Goal: Complete application form: Complete application form

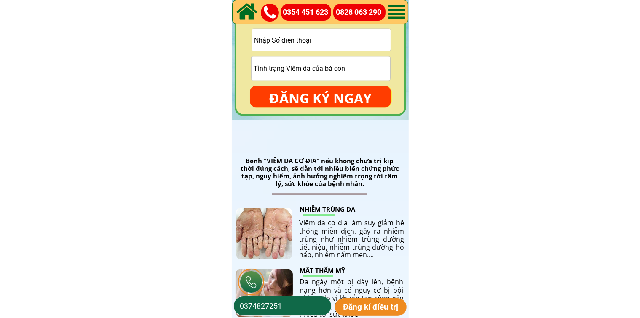
scroll to position [1222, 0]
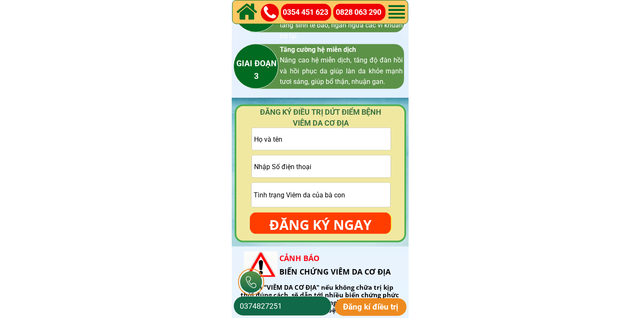
click at [312, 148] on input "text" at bounding box center [321, 139] width 139 height 22
paste input "0908262123"
type input "0908262123"
click at [312, 166] on input "tel" at bounding box center [321, 166] width 139 height 22
paste input "0908262123"
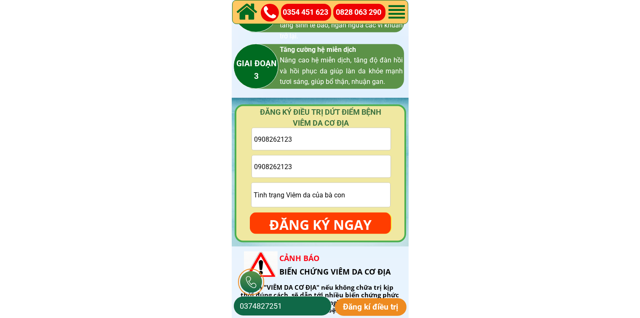
type input "0908262123"
drag, startPoint x: 348, startPoint y: 171, endPoint x: 329, endPoint y: 150, distance: 28.0
click at [347, 171] on input "0908262123" at bounding box center [321, 166] width 139 height 22
click at [327, 145] on input "0908262123" at bounding box center [321, 139] width 139 height 22
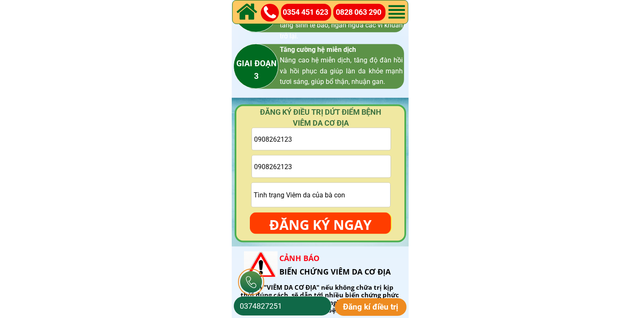
click at [327, 145] on input "0908262123" at bounding box center [321, 139] width 139 height 22
paste input "[PERSON_NAME]"
type input "[PERSON_NAME]"
click at [314, 193] on input "text" at bounding box center [321, 195] width 139 height 24
type input "cmt"
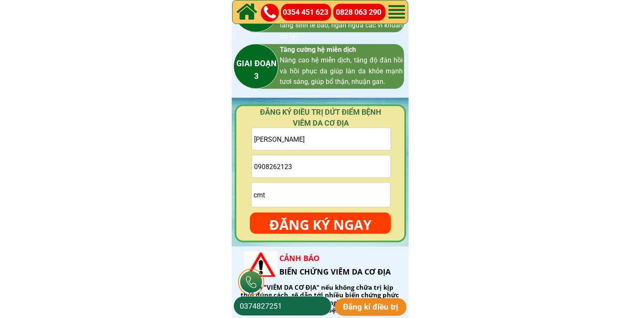
drag, startPoint x: 320, startPoint y: 226, endPoint x: 309, endPoint y: 131, distance: 95.5
click at [320, 226] on p "ĐĂNG KÝ NGAY" at bounding box center [320, 224] width 141 height 24
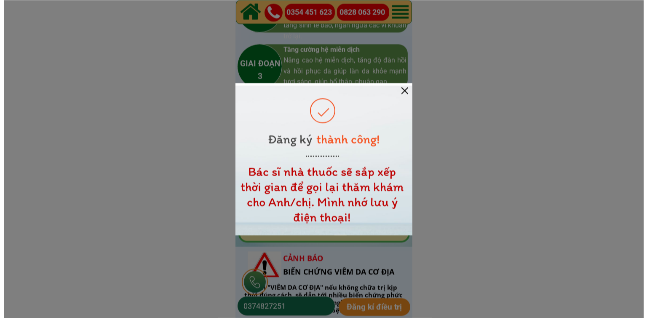
scroll to position [0, 0]
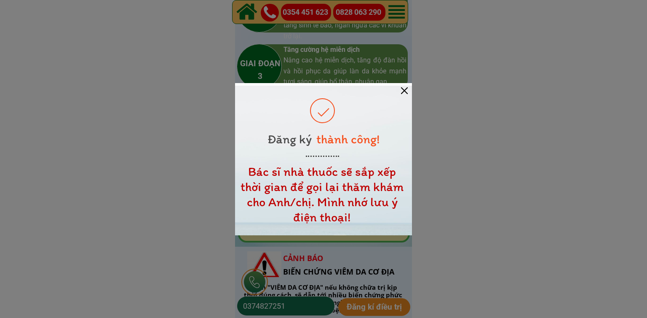
click at [402, 94] on div at bounding box center [323, 161] width 177 height 150
click at [405, 90] on div at bounding box center [404, 90] width 7 height 7
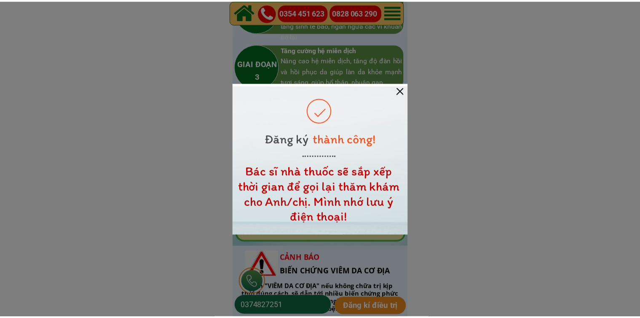
scroll to position [1222, 0]
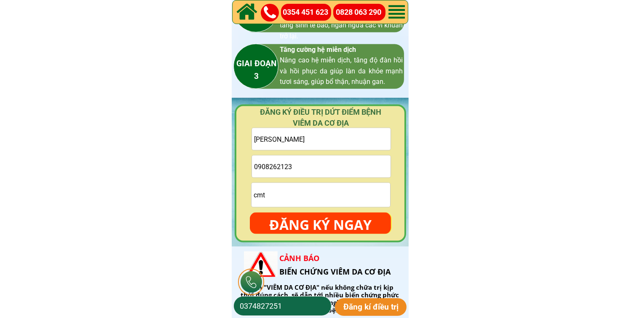
drag, startPoint x: 334, startPoint y: 144, endPoint x: 332, endPoint y: 150, distance: 6.5
click at [334, 145] on input "[PERSON_NAME]" at bounding box center [321, 139] width 139 height 22
click at [327, 169] on input "0908262123" at bounding box center [321, 166] width 139 height 22
paste input "0369297509"
type input "0369297509"
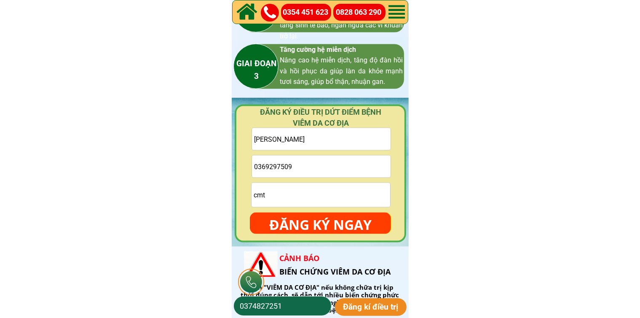
click at [334, 149] on input "[PERSON_NAME]" at bounding box center [321, 139] width 139 height 22
paste input "[PERSON_NAME]"
type input "[PERSON_NAME]"
click at [318, 209] on form "Thiên Trọng Hoàng 0369297509 cmt ĐĂNG KÝ NGAY" at bounding box center [320, 181] width 141 height 106
click at [322, 198] on input "cmt" at bounding box center [321, 195] width 139 height 24
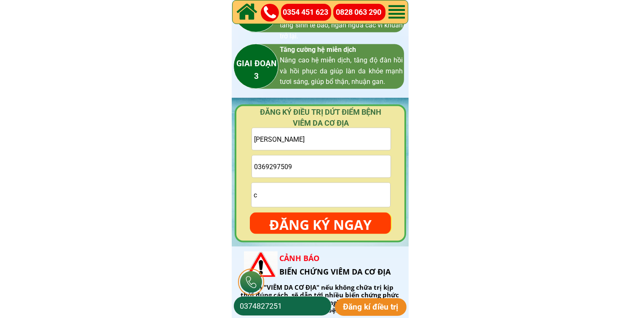
click at [322, 191] on input "c" at bounding box center [321, 195] width 139 height 24
type input "cmt"
drag, startPoint x: 325, startPoint y: 218, endPoint x: 329, endPoint y: 201, distance: 17.3
click at [325, 218] on p "ĐĂNG KÝ NGAY" at bounding box center [320, 224] width 141 height 24
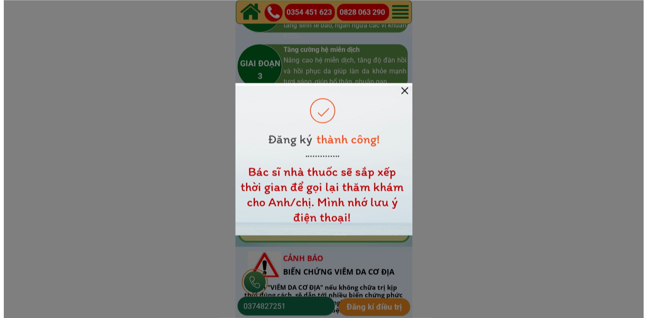
scroll to position [0, 0]
